Goal: Information Seeking & Learning: Learn about a topic

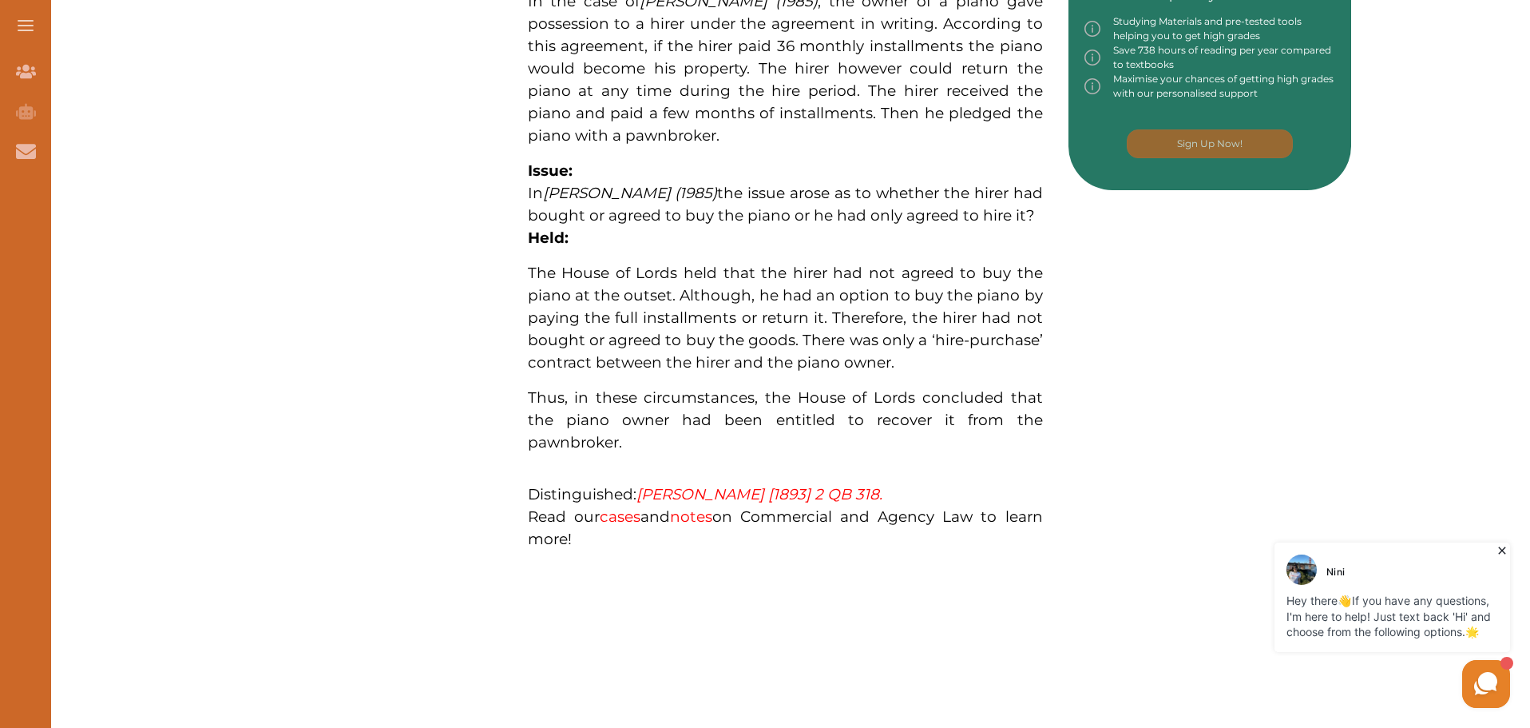
scroll to position [856, 0]
click at [686, 483] on em "[PERSON_NAME] [1893] 2 QB 318." at bounding box center [760, 492] width 246 height 18
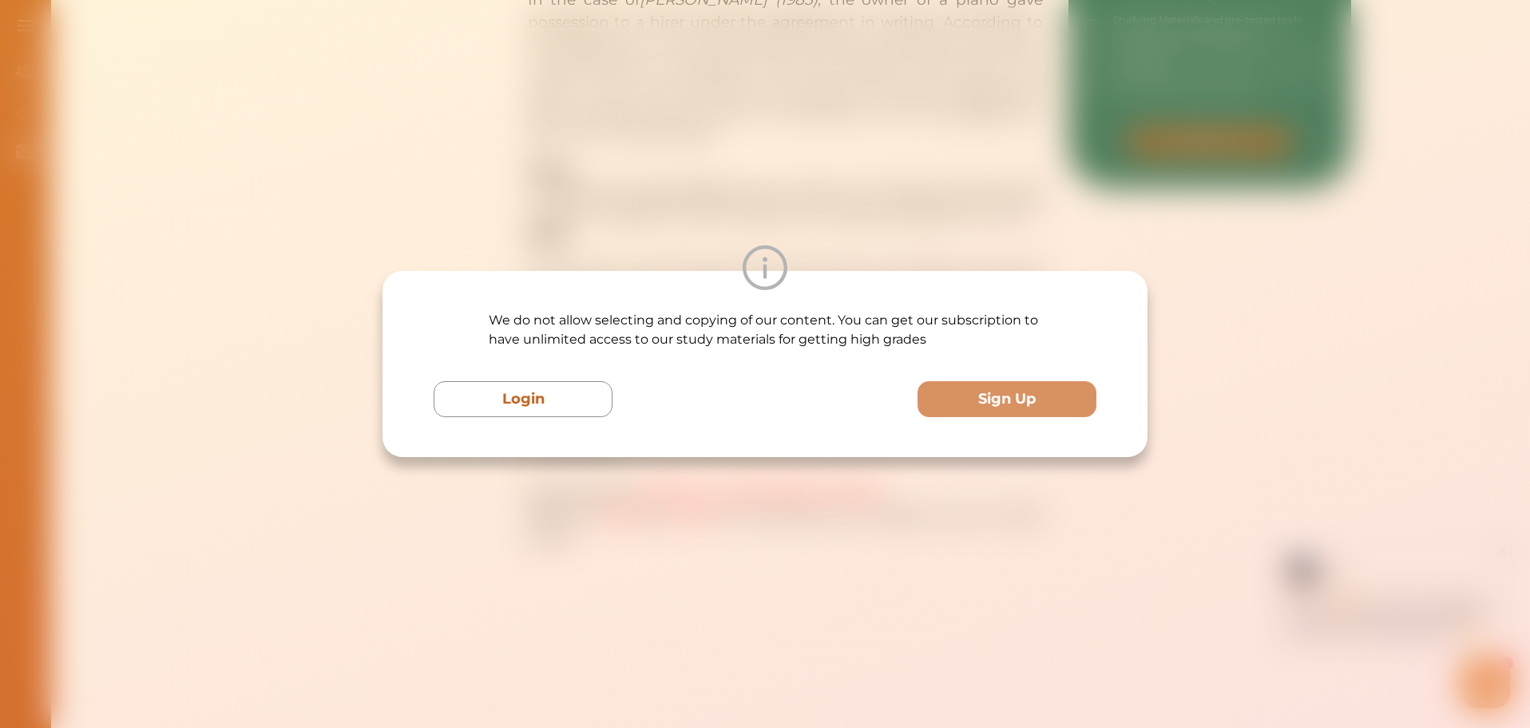
click at [862, 56] on div "We do not allow selecting and copying of our content. You can get our subscript…" at bounding box center [765, 364] width 1530 height 728
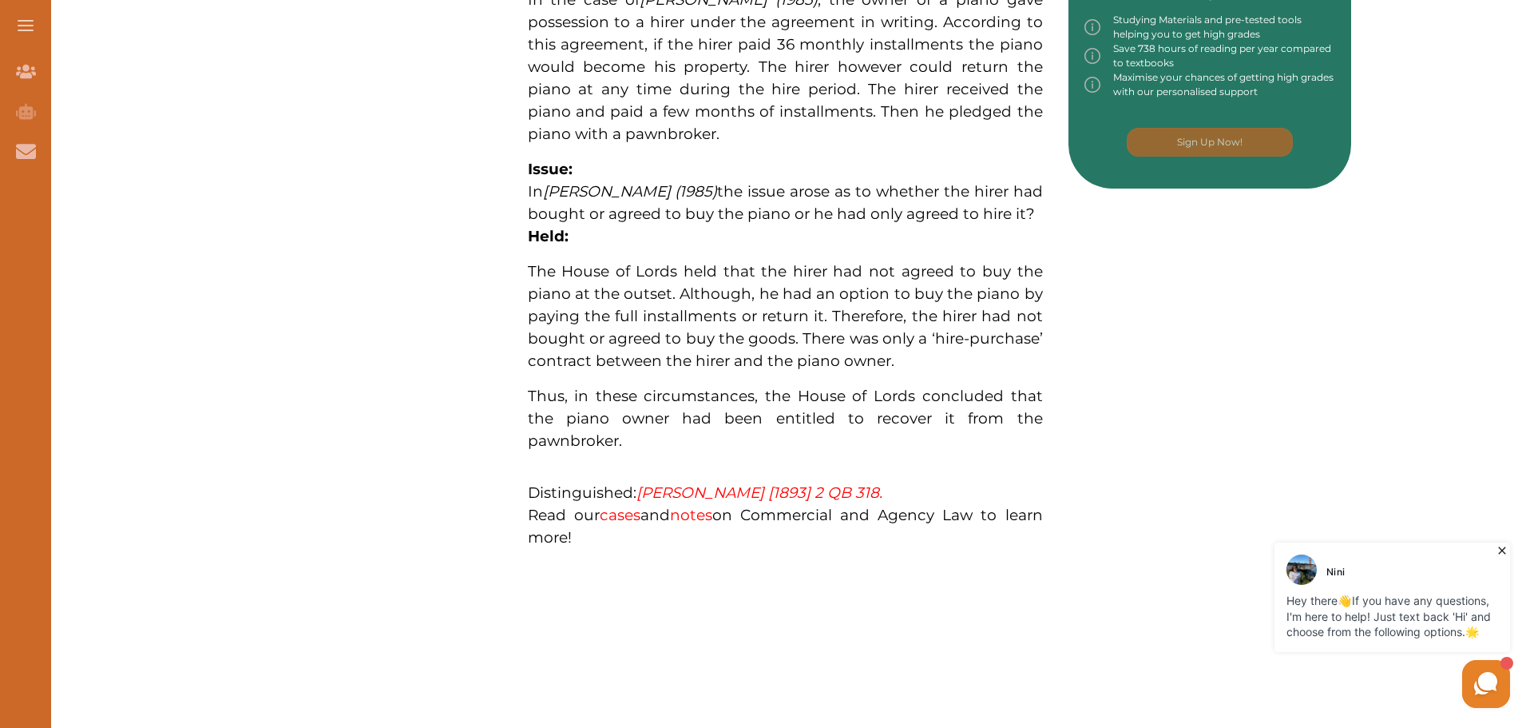
click at [685, 483] on em "[PERSON_NAME] [1893] 2 QB 318." at bounding box center [760, 492] width 246 height 18
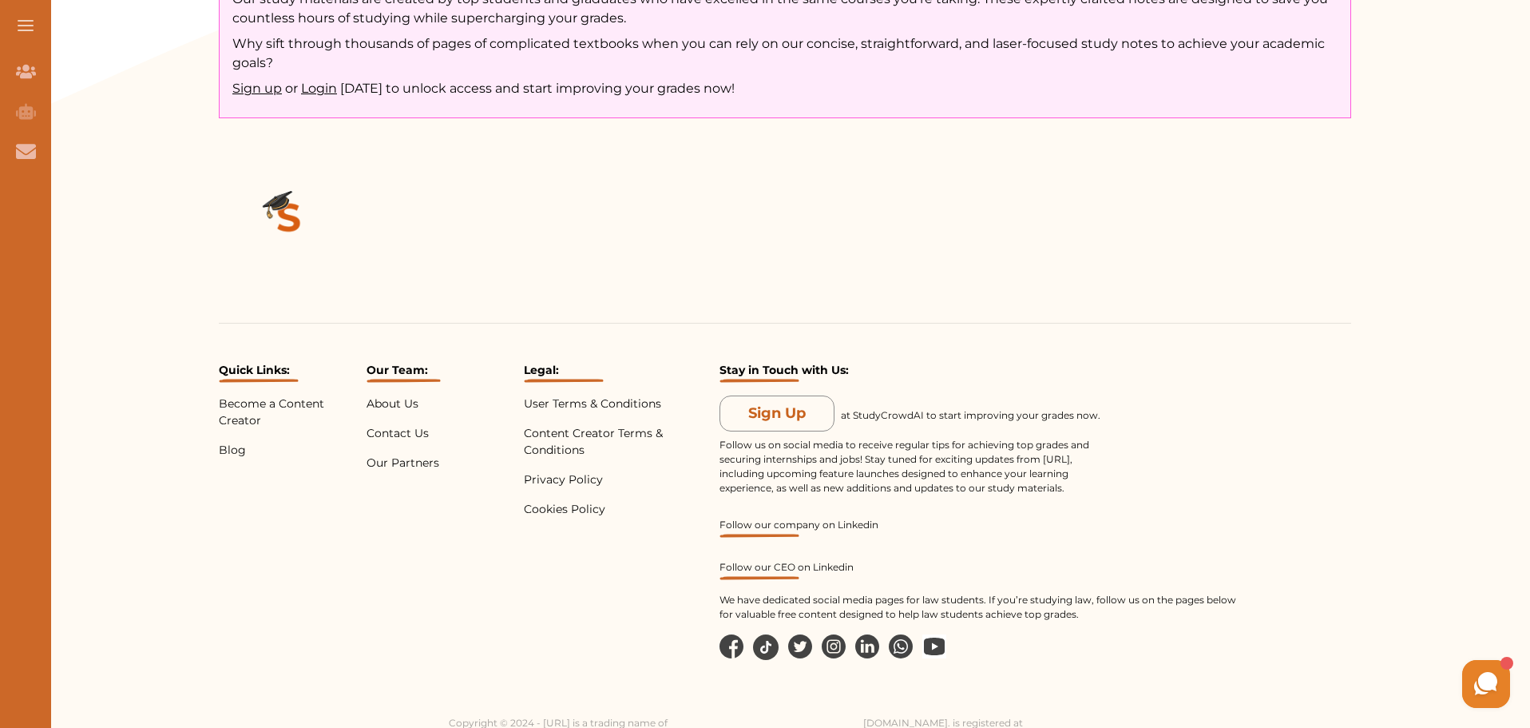
scroll to position [1288, 0]
